Goal: Task Accomplishment & Management: Use online tool/utility

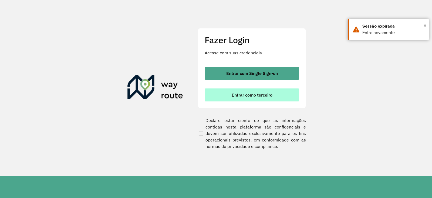
click at [252, 93] on span "Entrar como terceiro" at bounding box center [252, 95] width 41 height 4
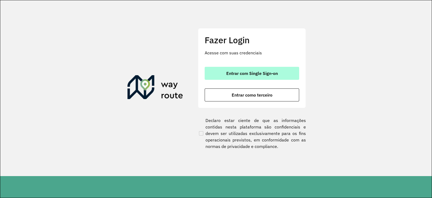
click at [250, 72] on span "Entrar com Single Sign-on" at bounding box center [252, 73] width 52 height 4
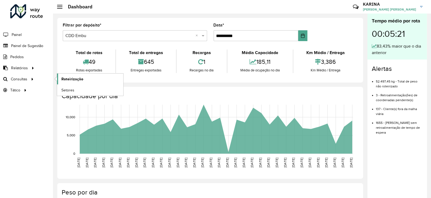
click at [71, 78] on span "Roteirização" at bounding box center [72, 79] width 22 height 6
click at [68, 88] on span "Setores" at bounding box center [67, 90] width 13 height 6
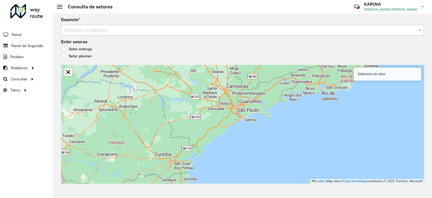
click at [117, 34] on div "Selecione um depósito" at bounding box center [242, 30] width 363 height 11
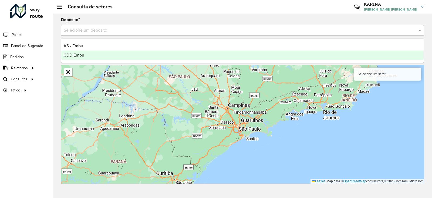
click at [108, 55] on div "CDD Embu" at bounding box center [242, 55] width 362 height 9
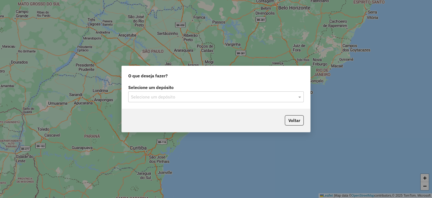
click at [192, 95] on input "text" at bounding box center [210, 97] width 159 height 6
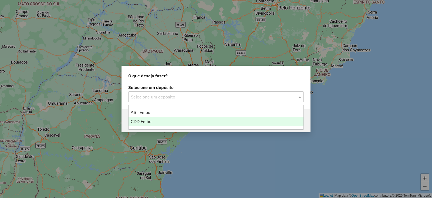
click at [164, 122] on div "CDD Embu" at bounding box center [216, 121] width 175 height 9
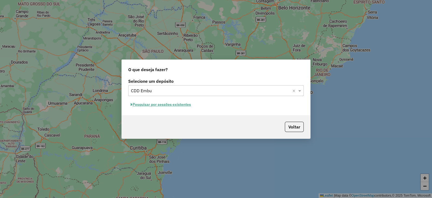
click at [174, 105] on button "Pesquisar por sessões existentes" at bounding box center [160, 104] width 65 height 8
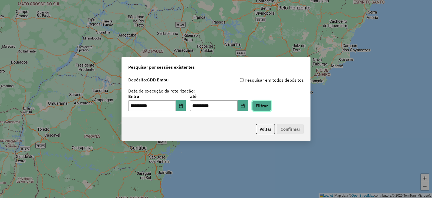
click at [271, 107] on button "Filtrar" at bounding box center [261, 105] width 19 height 10
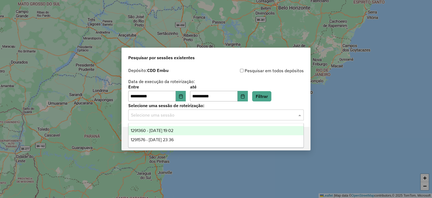
click at [196, 115] on input "text" at bounding box center [210, 115] width 159 height 6
click at [187, 130] on div "1291360 - 09/10/2025 19:02" at bounding box center [216, 130] width 175 height 9
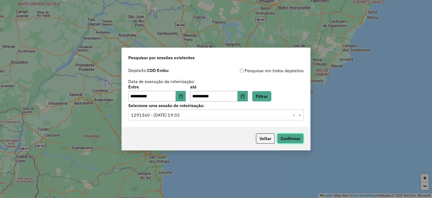
click at [291, 142] on button "Confirmar" at bounding box center [290, 138] width 27 height 10
